Goal: Contribute content: Contribute content

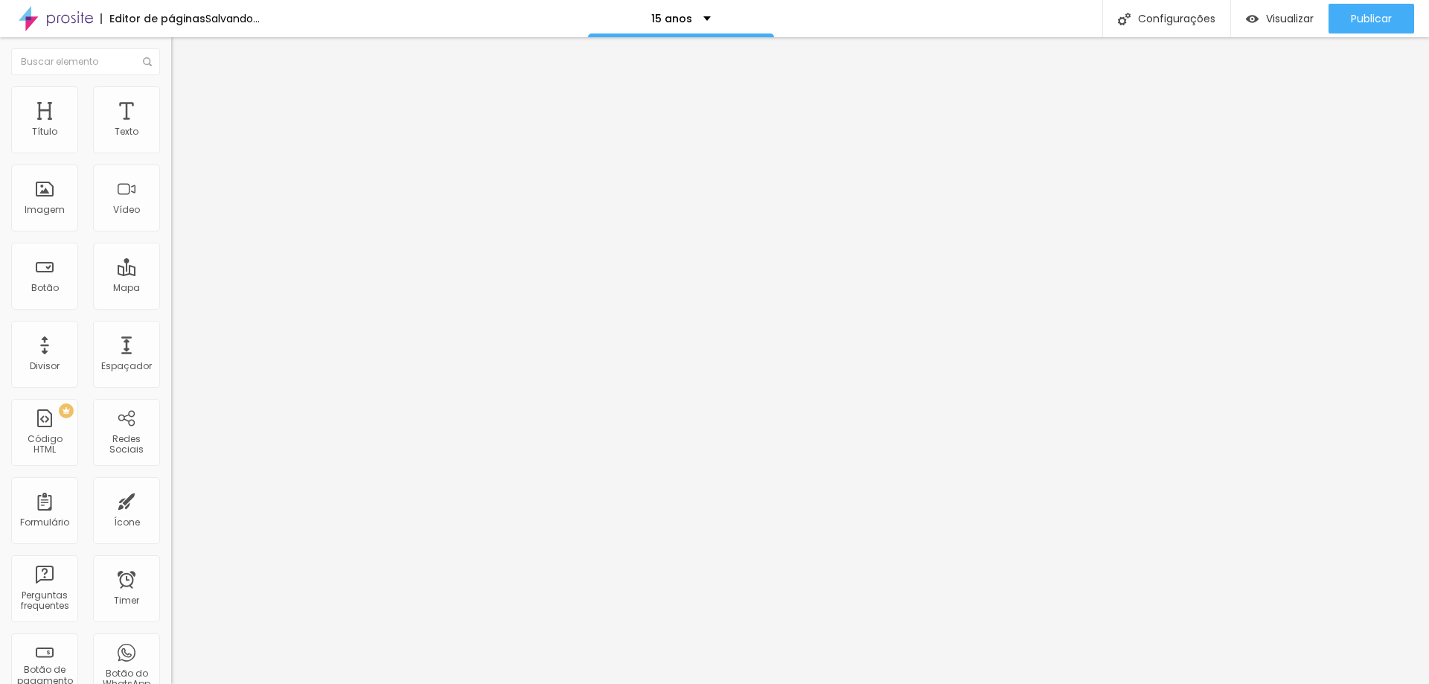
click at [171, 128] on span "Trocar imagem" at bounding box center [211, 121] width 81 height 13
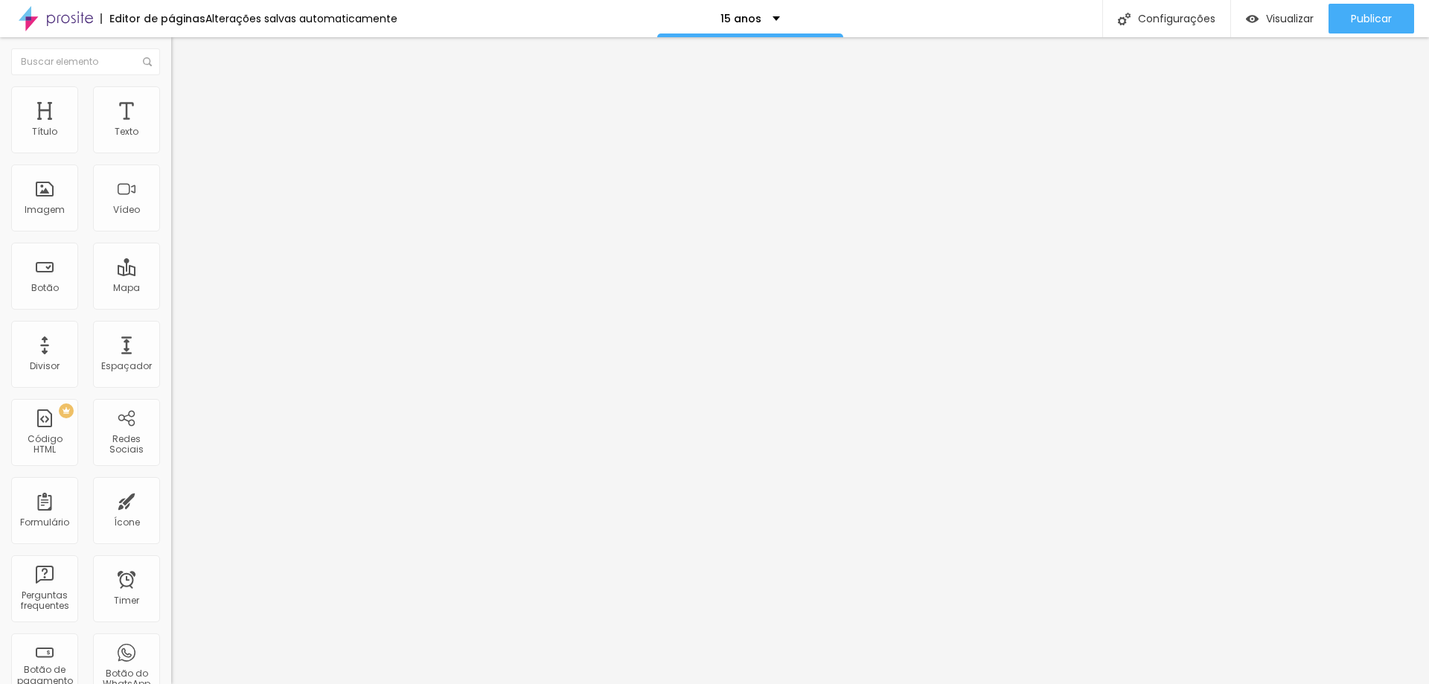
click at [171, 128] on span "Trocar imagem" at bounding box center [211, 121] width 81 height 13
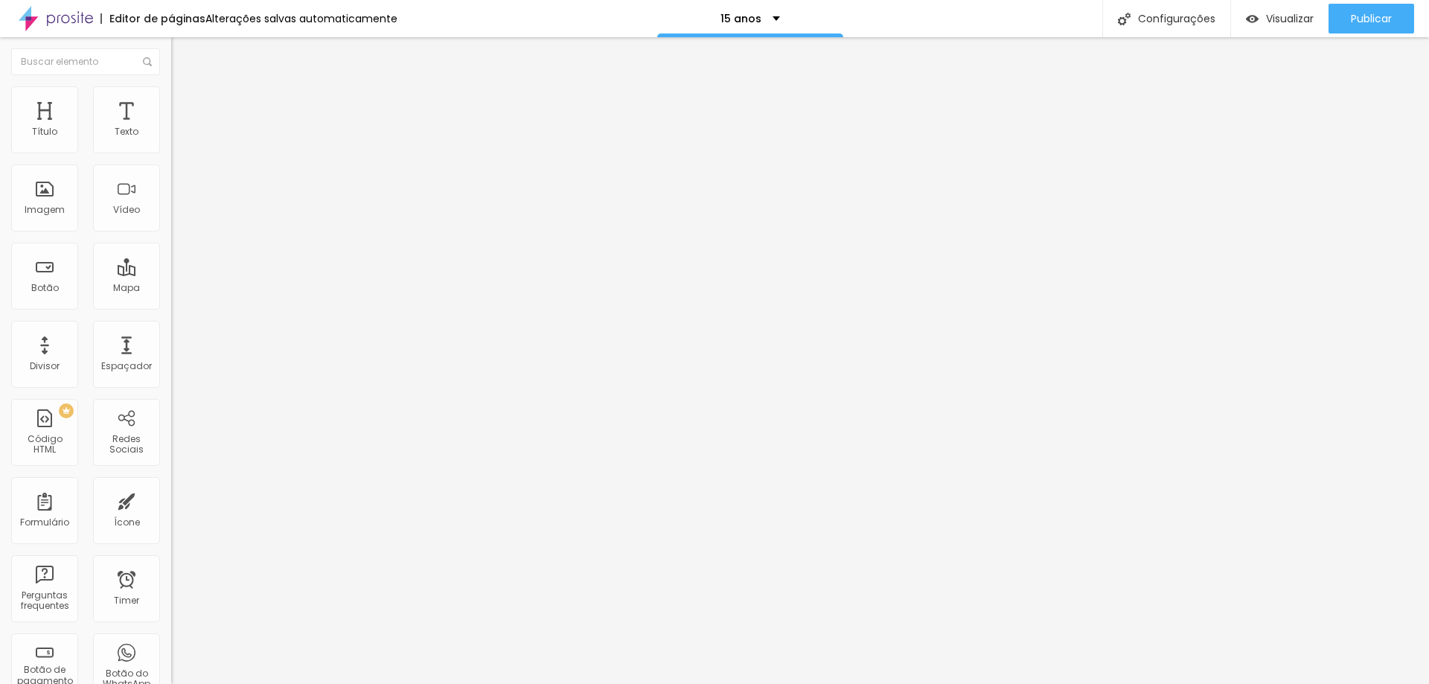
click at [171, 128] on span "Trocar imagem" at bounding box center [211, 121] width 81 height 13
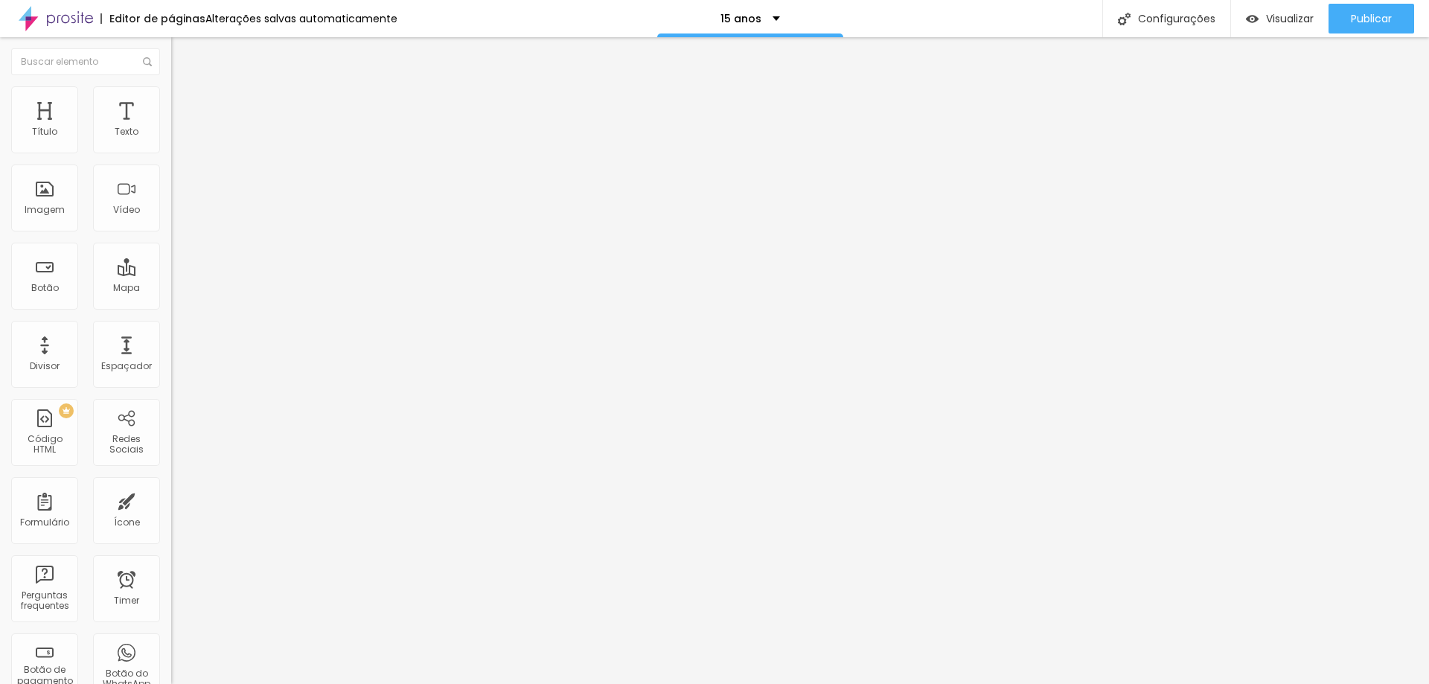
click at [171, 128] on span "Trocar imagem" at bounding box center [211, 121] width 81 height 13
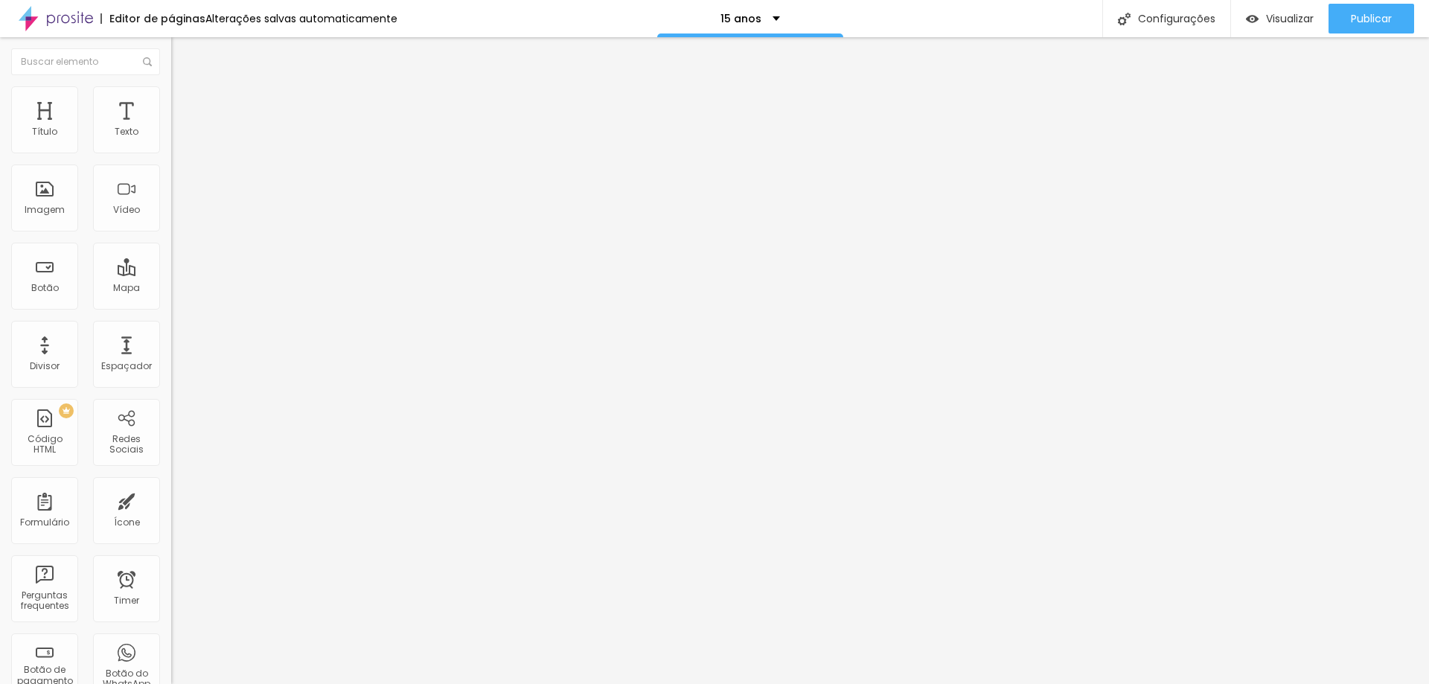
click at [171, 128] on span "Trocar imagem" at bounding box center [211, 121] width 81 height 13
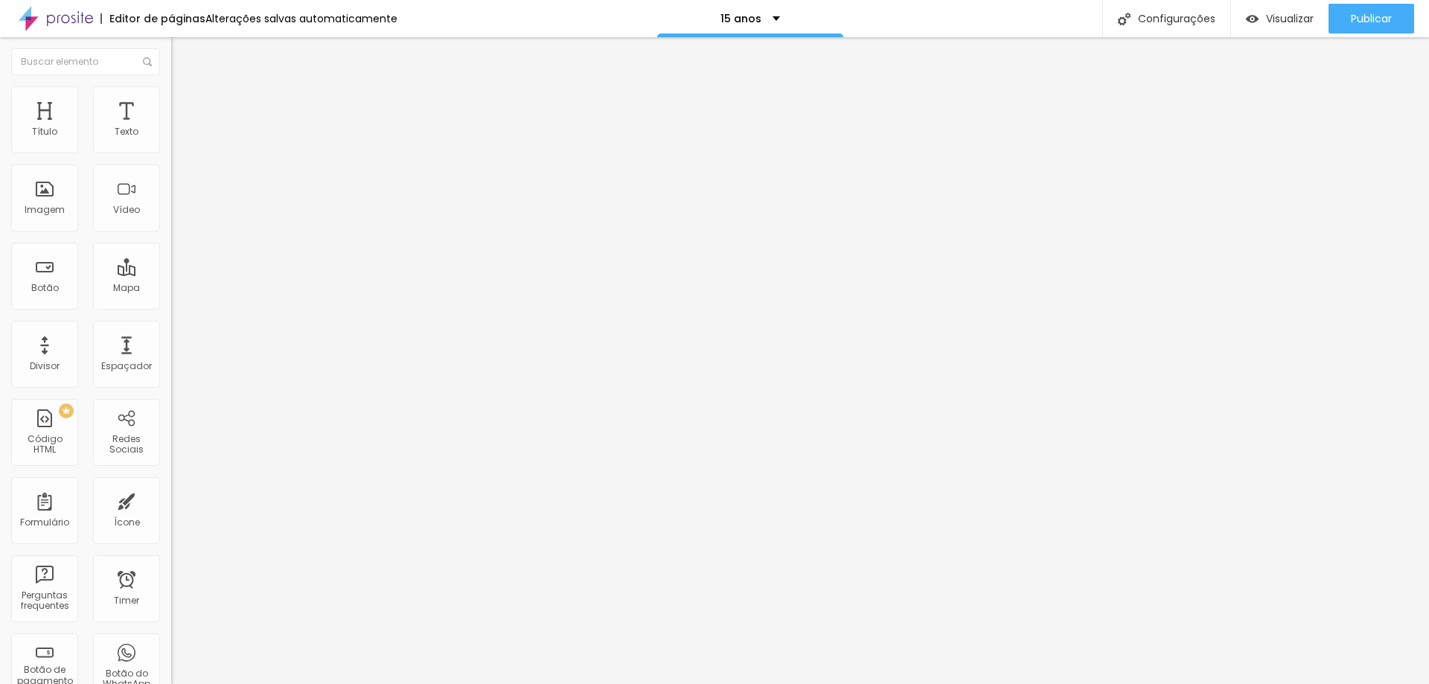
click at [171, 128] on span "Trocar imagem" at bounding box center [211, 121] width 81 height 13
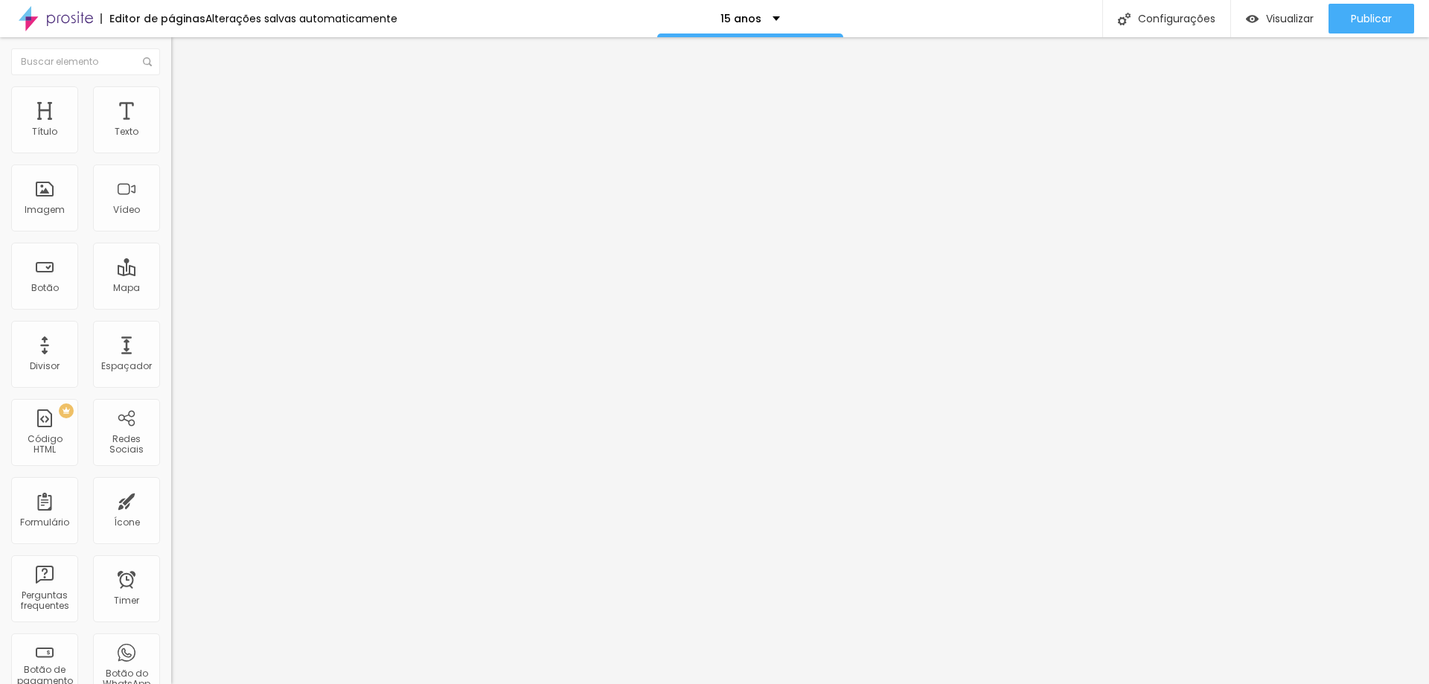
click at [171, 128] on span "Trocar imagem" at bounding box center [211, 121] width 81 height 13
click at [171, 128] on span "Adicionar imagem" at bounding box center [219, 121] width 96 height 13
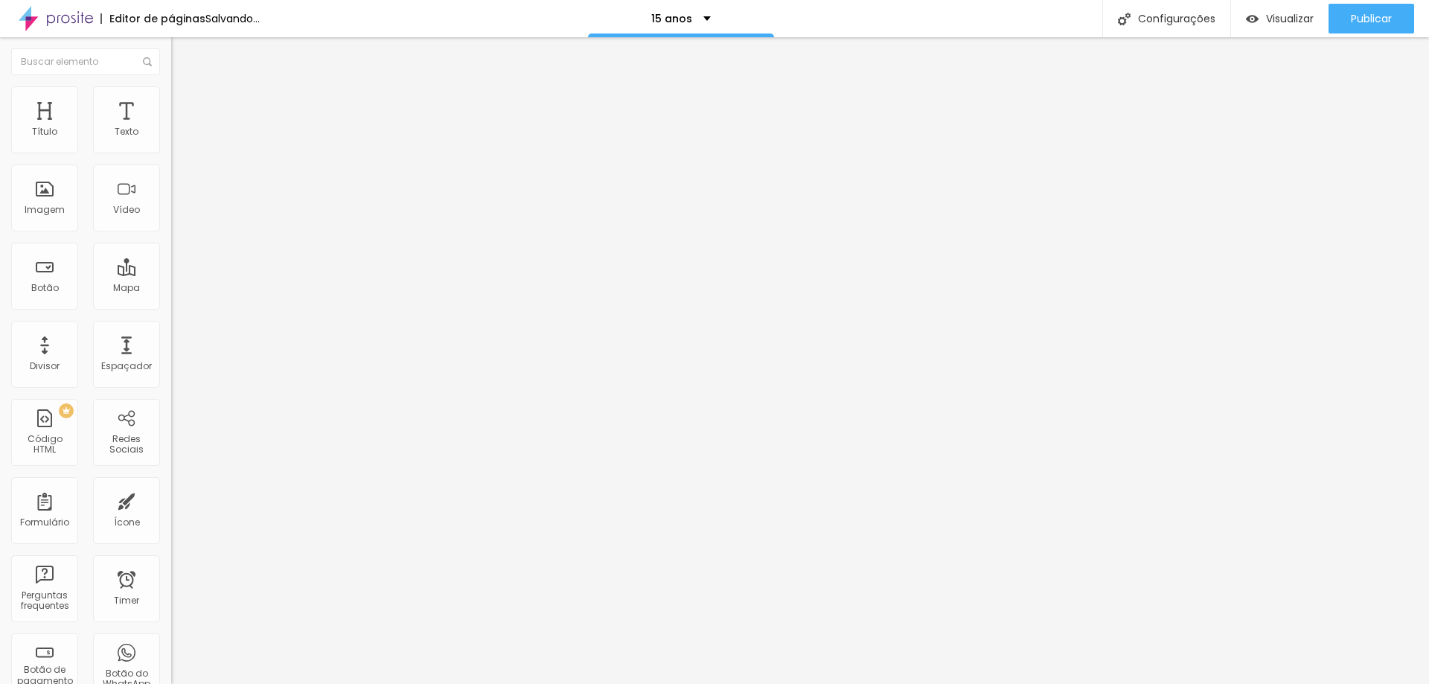
click at [171, 128] on span "Trocar imagem" at bounding box center [211, 121] width 81 height 13
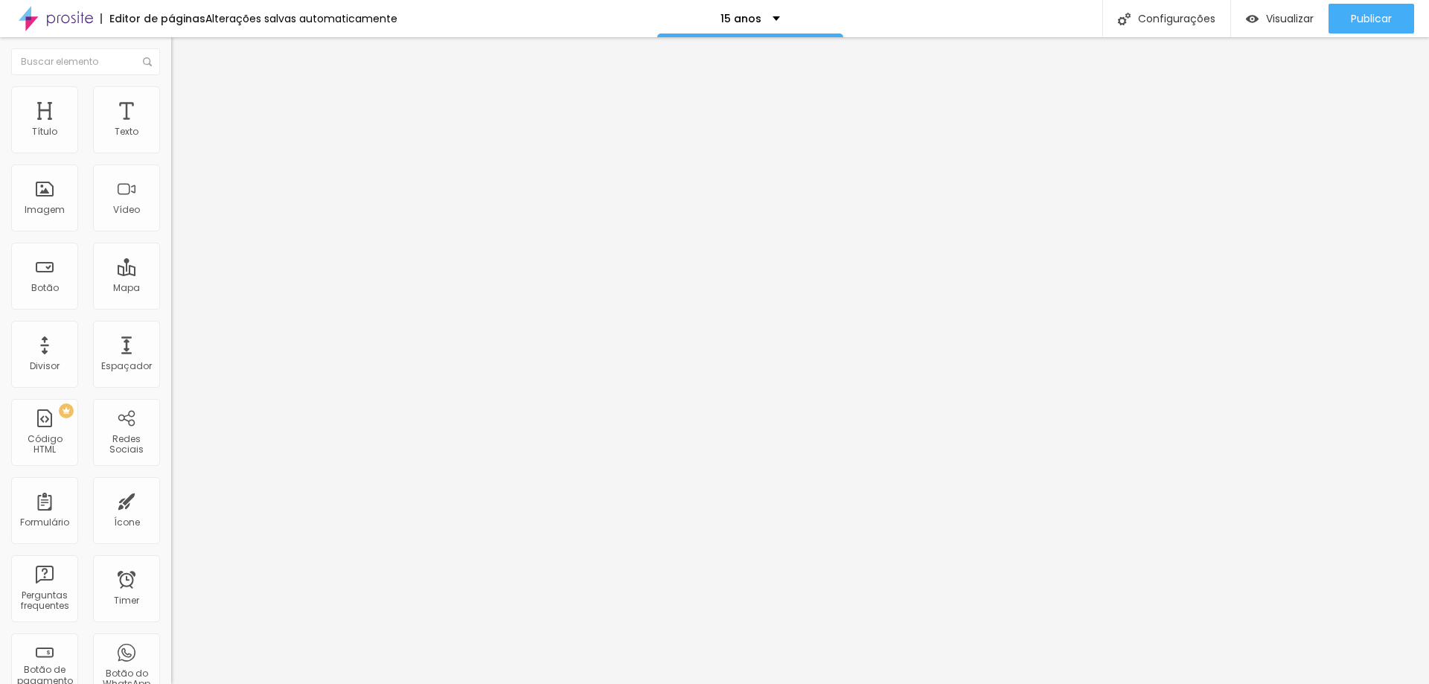
click at [171, 128] on span "Trocar imagem" at bounding box center [211, 121] width 81 height 13
click at [185, 105] on span "Avançado" at bounding box center [209, 111] width 49 height 13
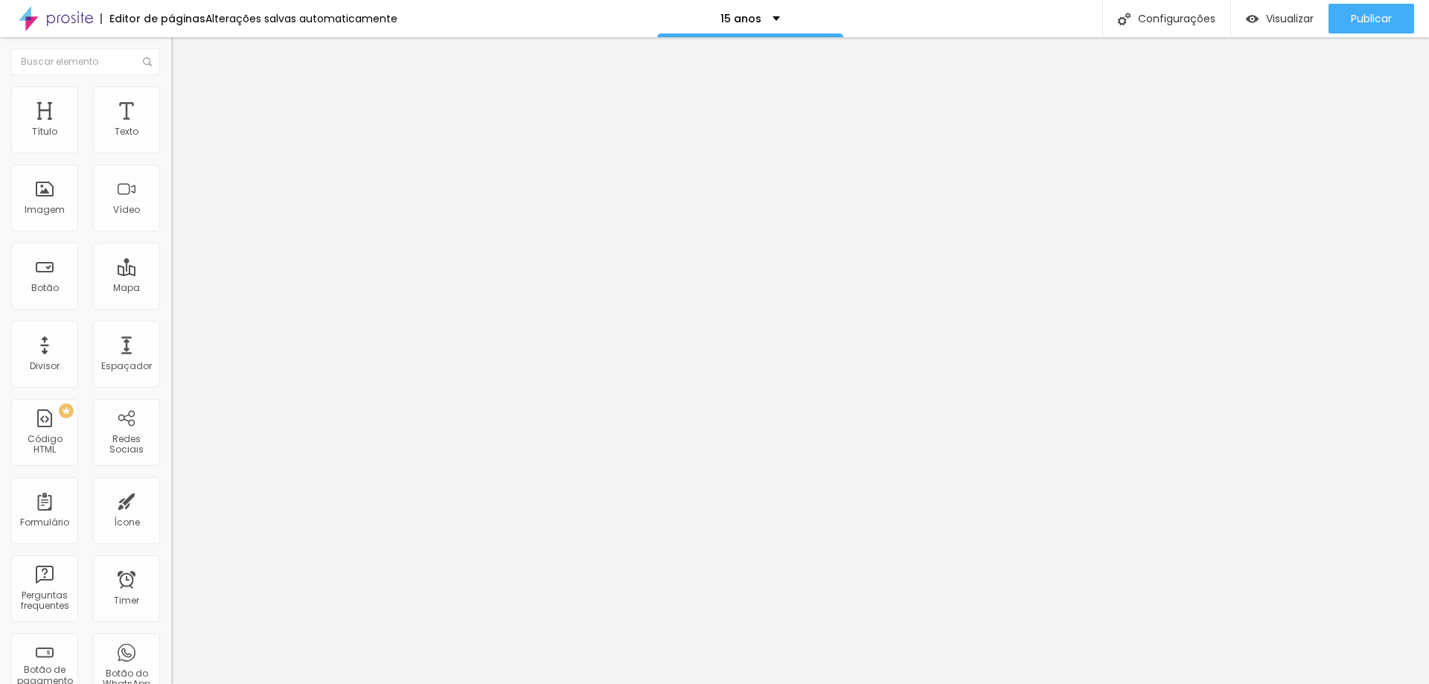
click at [171, 101] on ul "Conteúdo Estilo Avançado" at bounding box center [256, 93] width 171 height 45
click at [185, 103] on span "Estilo" at bounding box center [196, 96] width 23 height 13
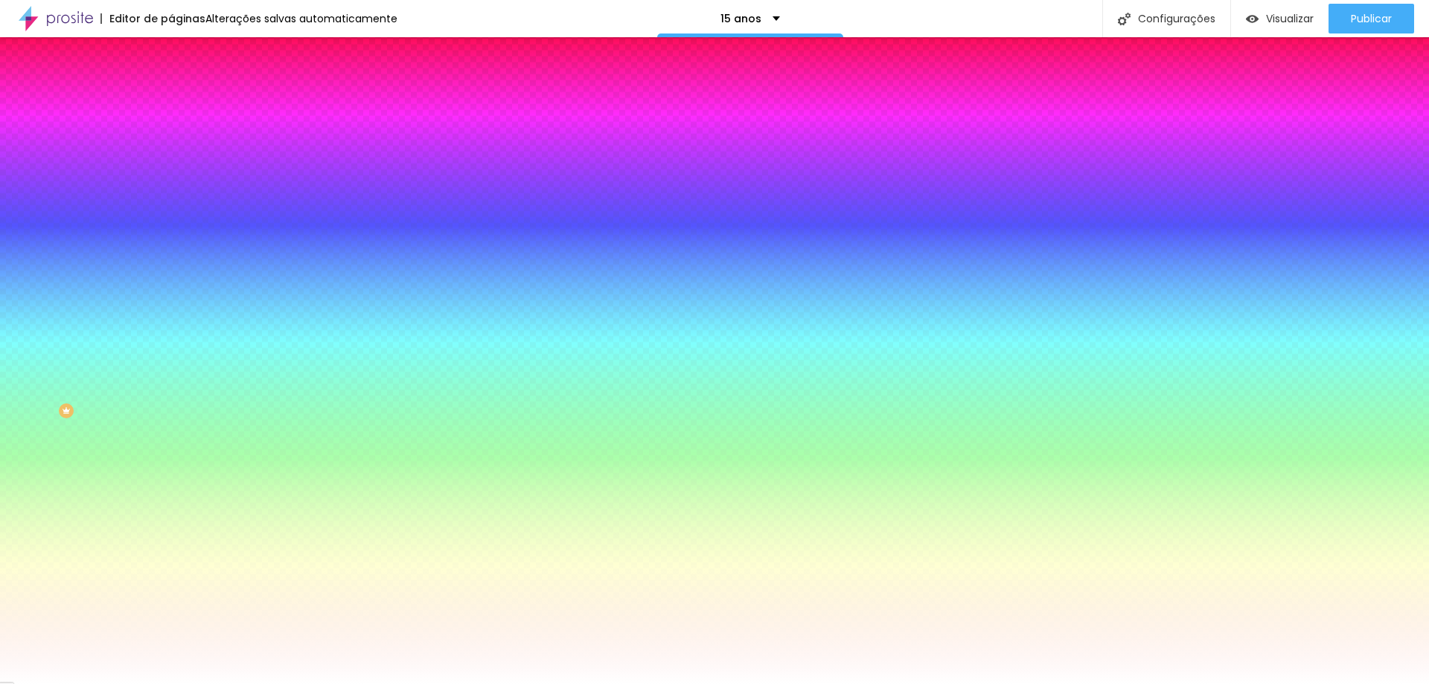
click at [171, 137] on span "Trocar imagem" at bounding box center [211, 130] width 81 height 13
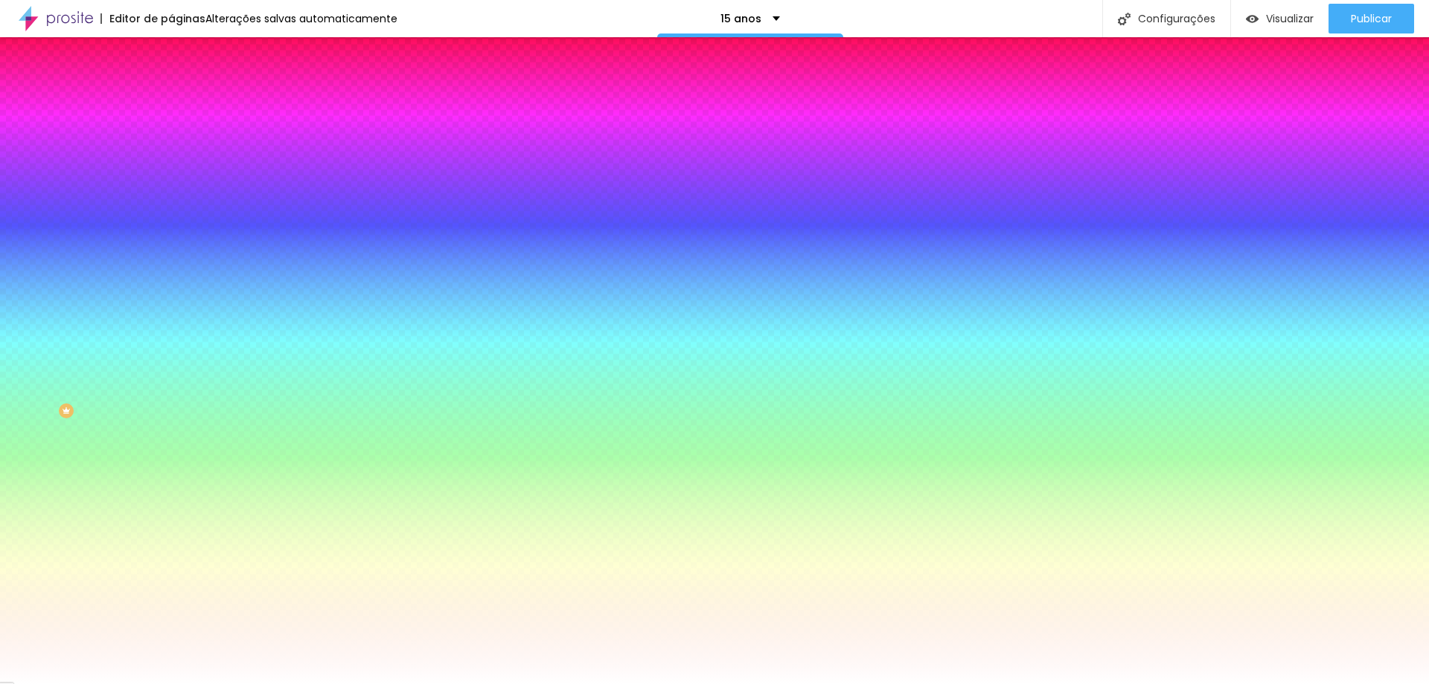
click at [171, 137] on span "Trocar imagem" at bounding box center [211, 130] width 81 height 13
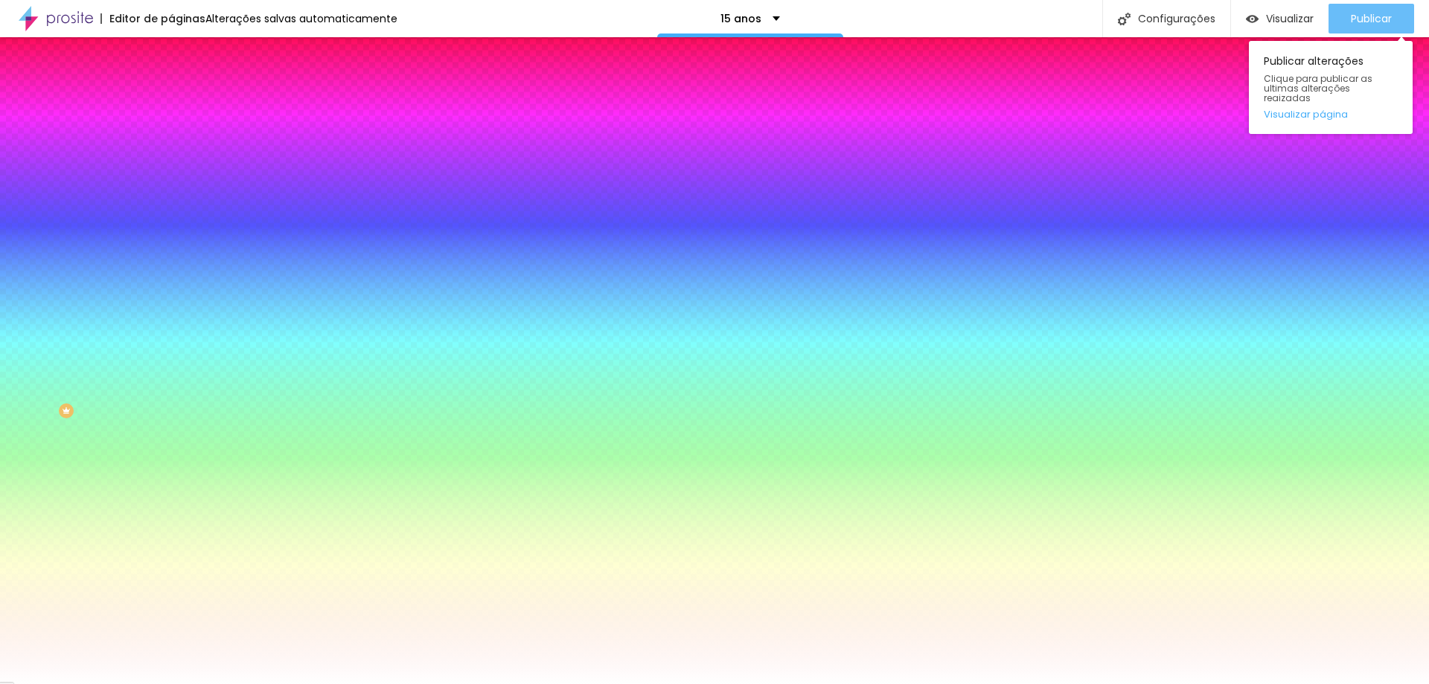
click at [1362, 17] on span "Publicar" at bounding box center [1371, 19] width 41 height 12
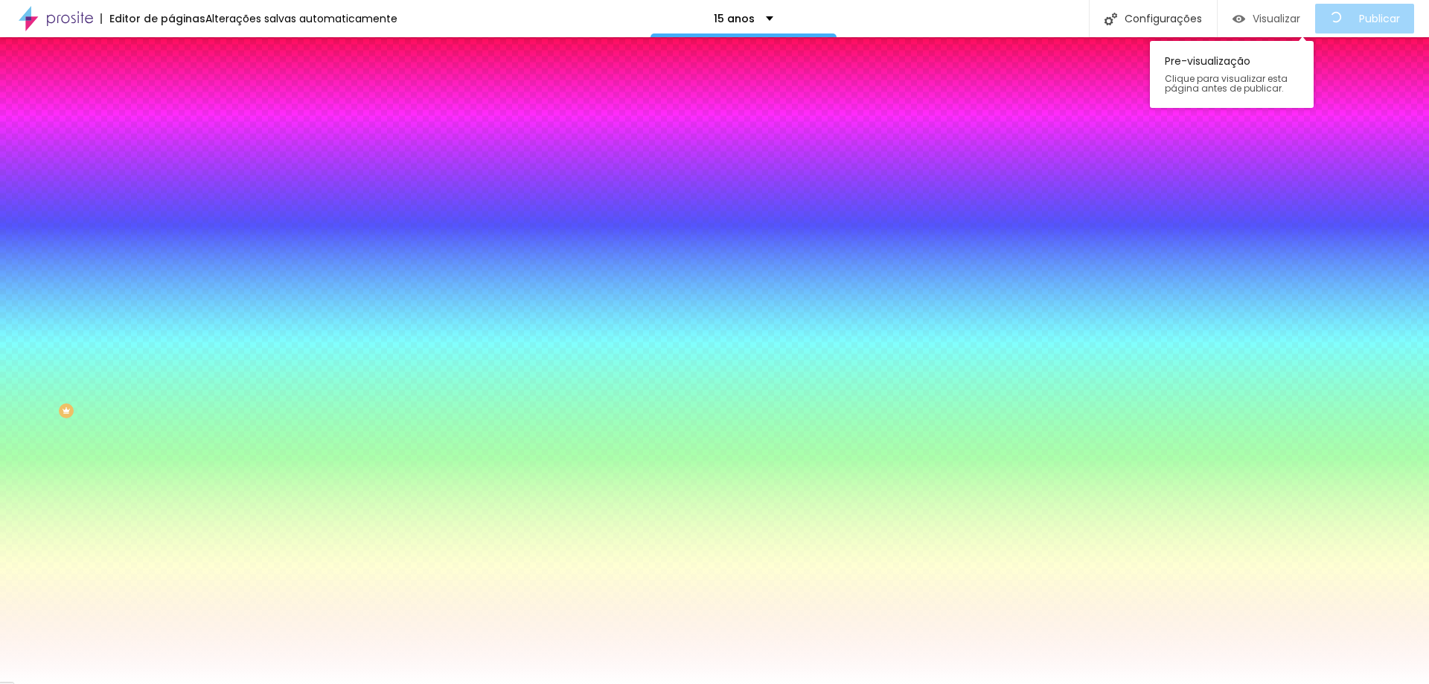
click at [1288, 14] on span "Visualizar" at bounding box center [1277, 19] width 48 height 12
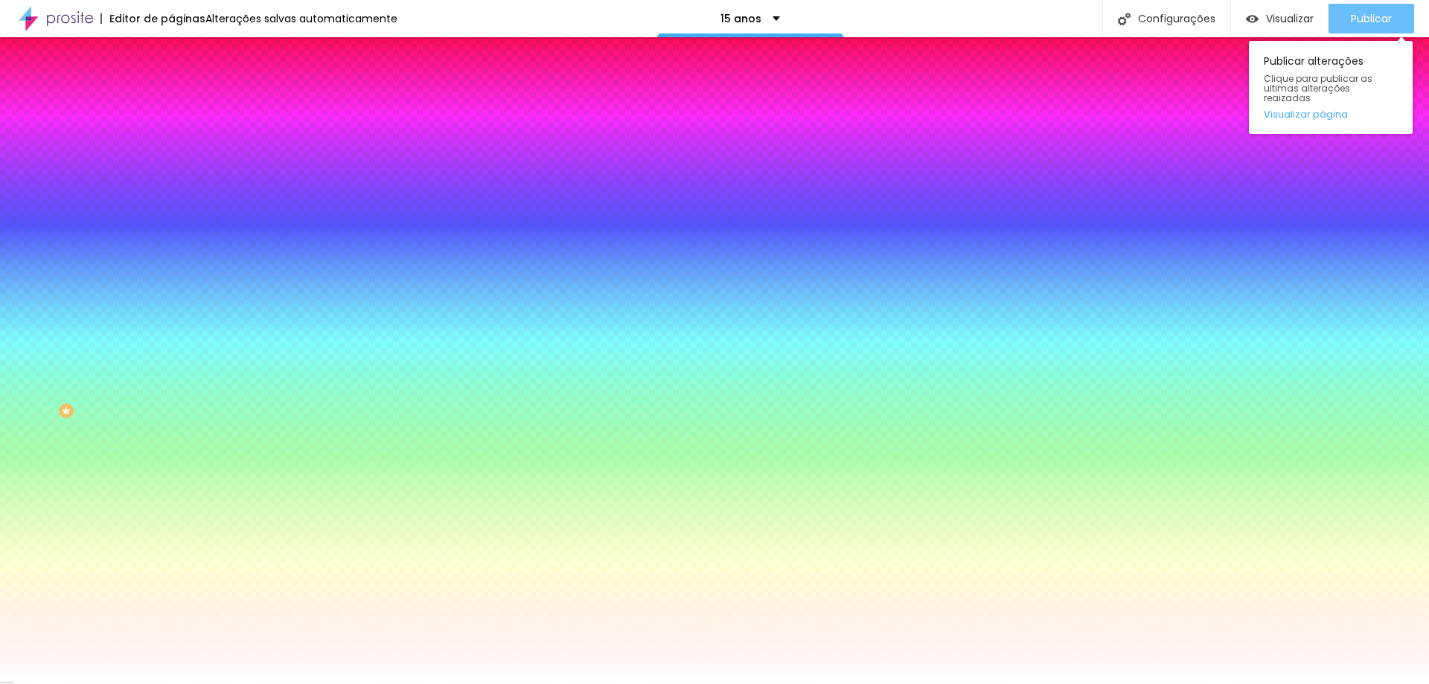
click at [1389, 23] on span "Publicar" at bounding box center [1371, 19] width 41 height 12
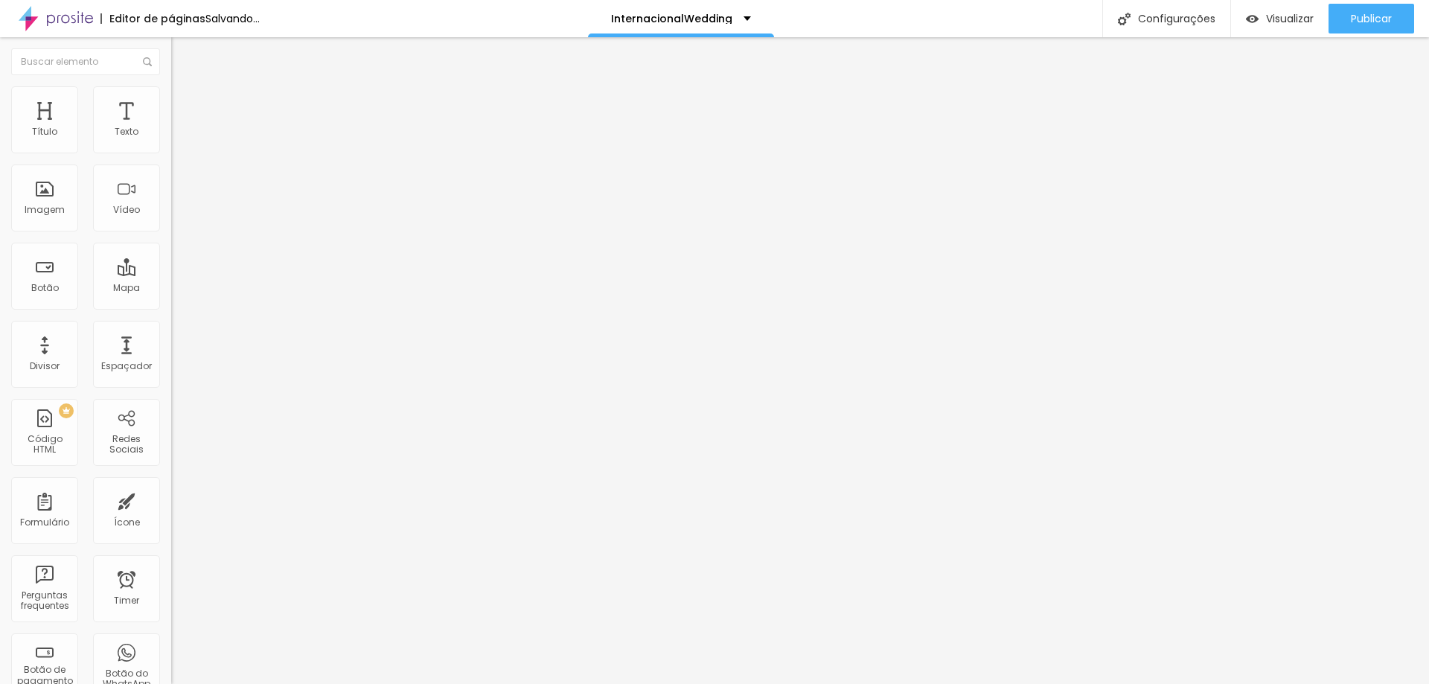
click at [171, 128] on span "Trocar imagem" at bounding box center [211, 121] width 81 height 13
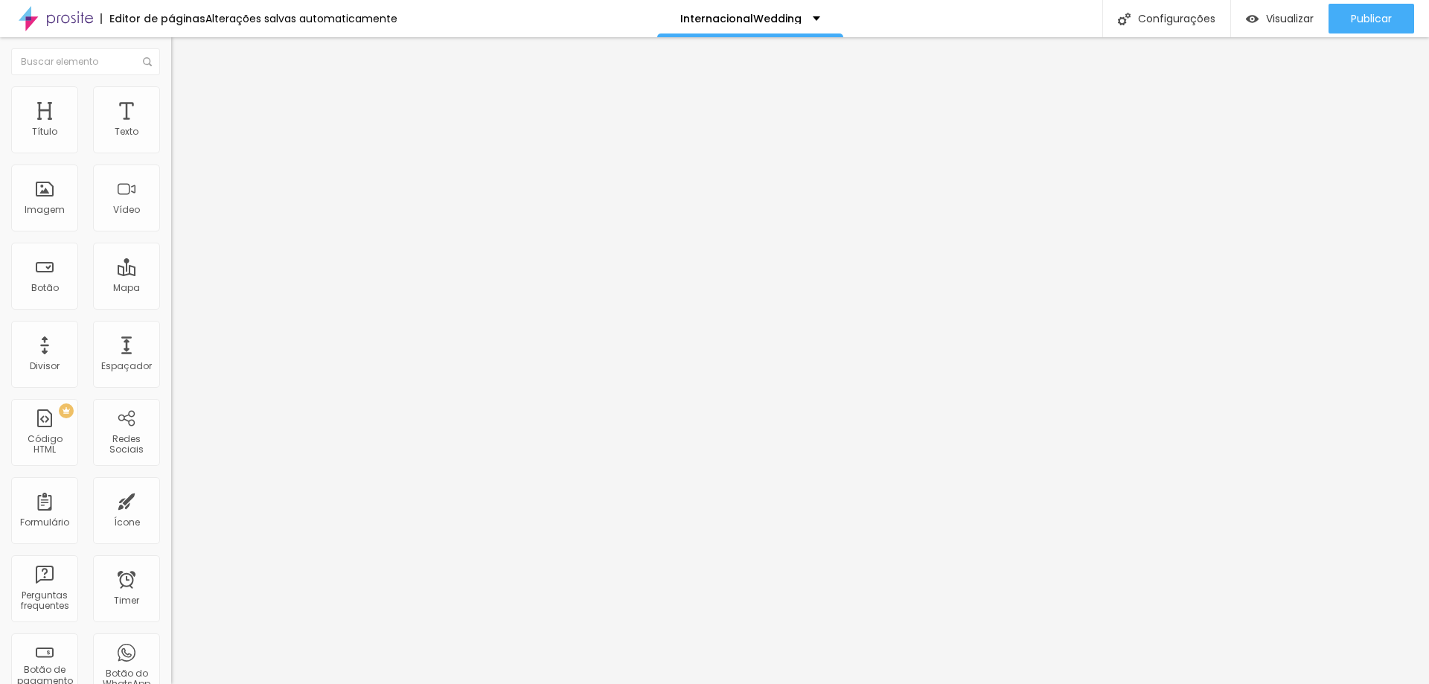
scroll to position [1191, 0]
click at [171, 128] on span "Adicionar imagem" at bounding box center [219, 121] width 96 height 13
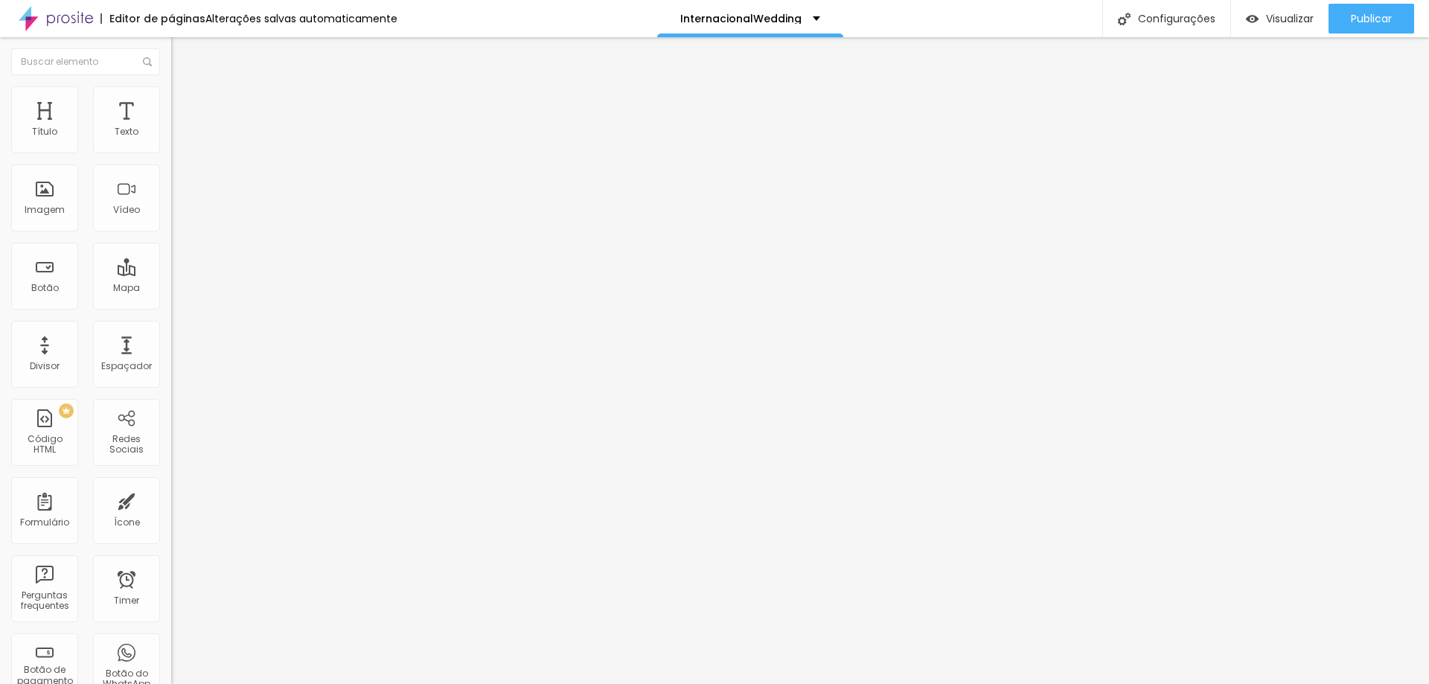
click at [1394, 17] on button "Publicar" at bounding box center [1372, 19] width 86 height 30
